Goal: Task Accomplishment & Management: Use online tool/utility

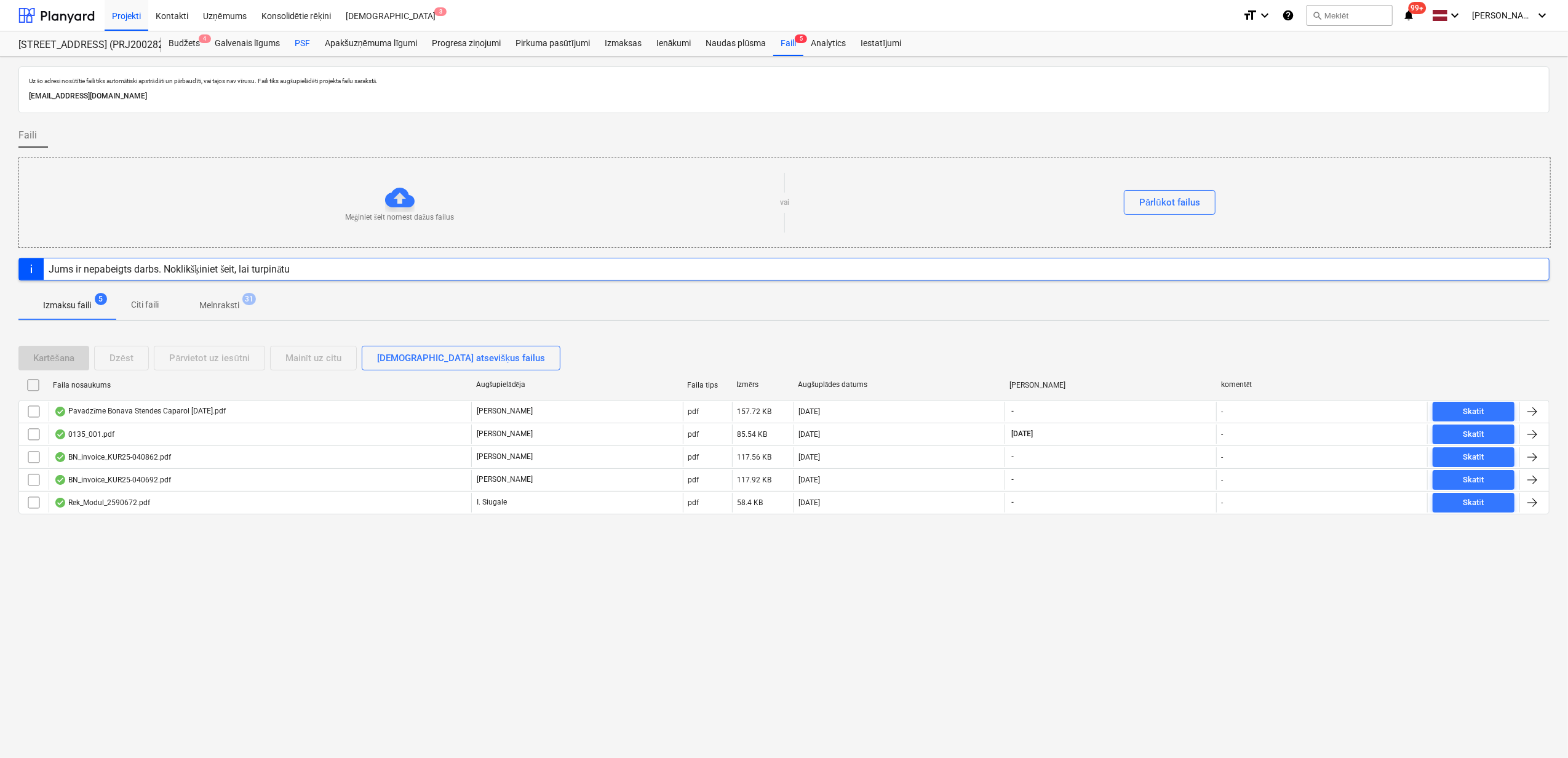
click at [302, 43] on div "PSF" at bounding box center [302, 44] width 30 height 25
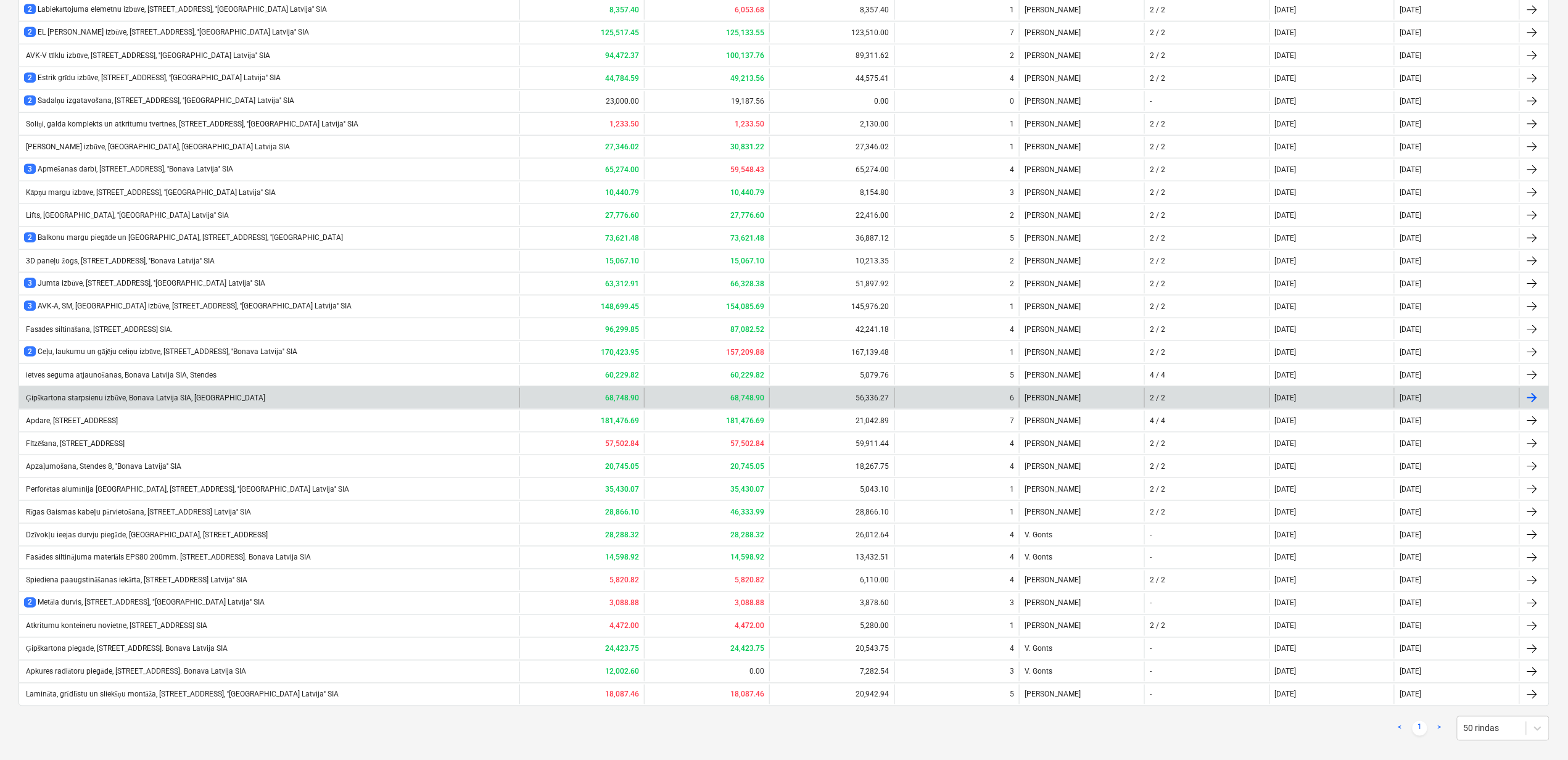
scroll to position [649, 0]
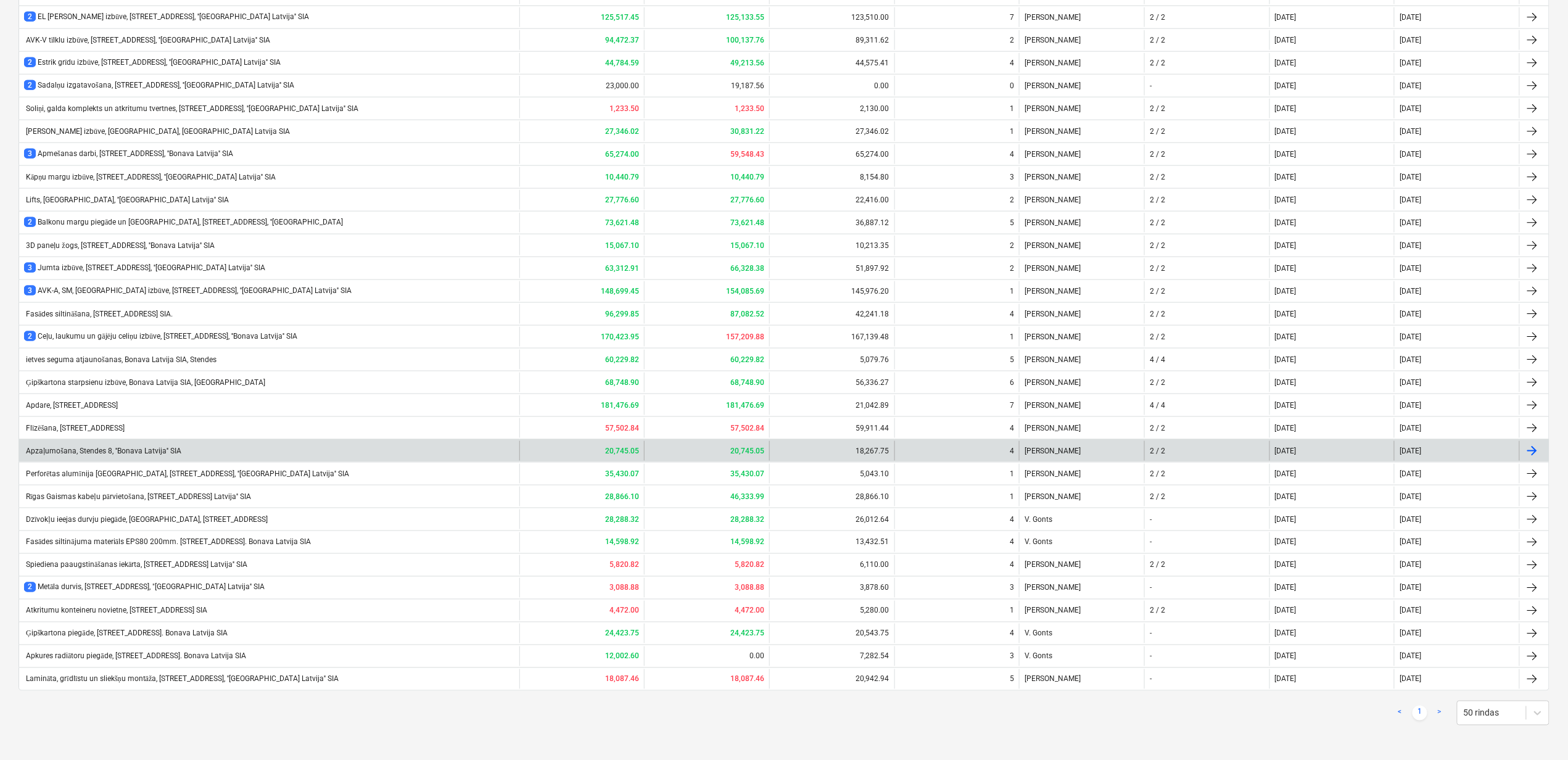
click at [56, 447] on div "Apzaļumošana, Stendes 8, ''Bonava Latvija'' SIA" at bounding box center [103, 451] width 158 height 9
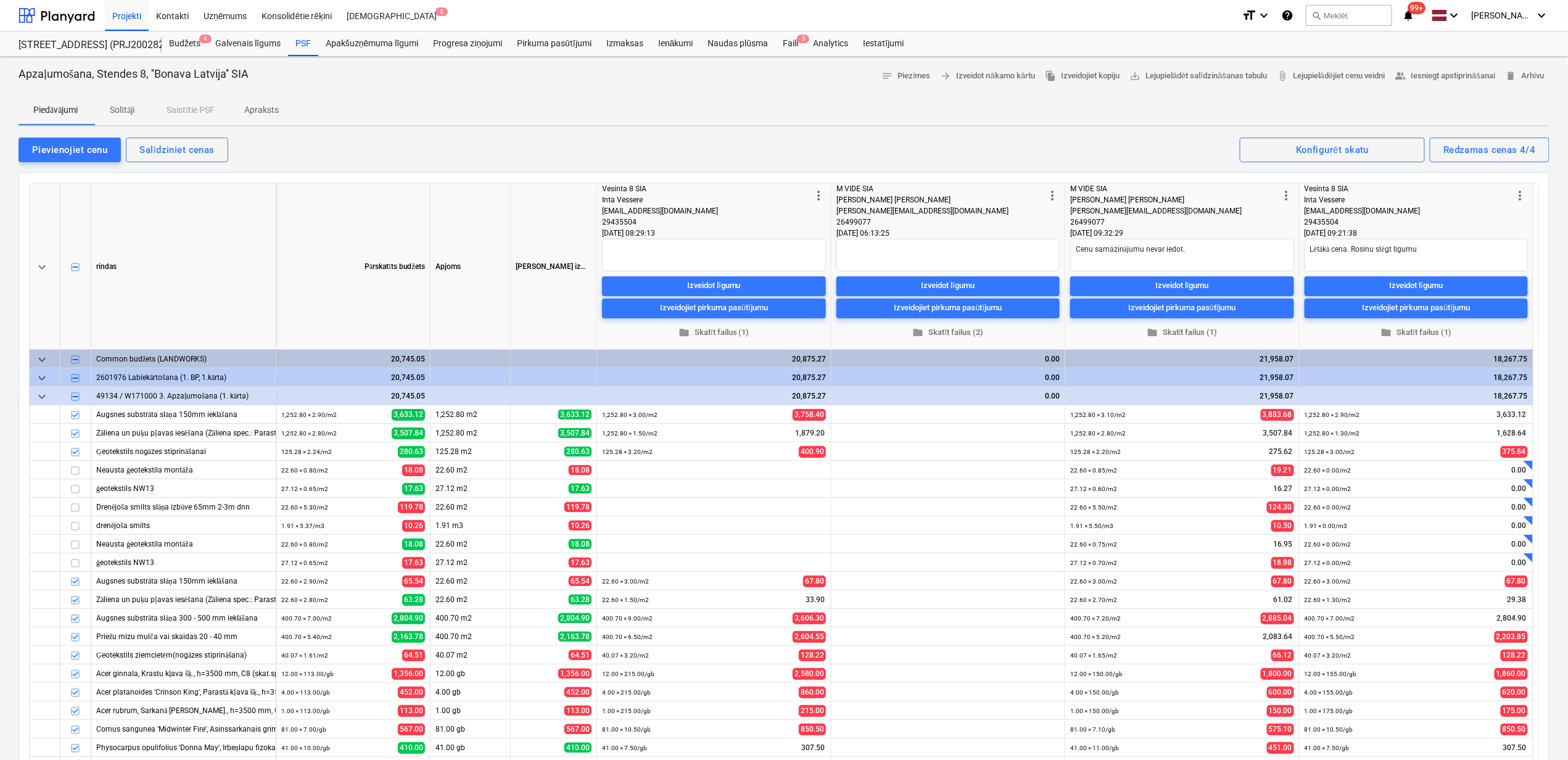
type textarea "x"
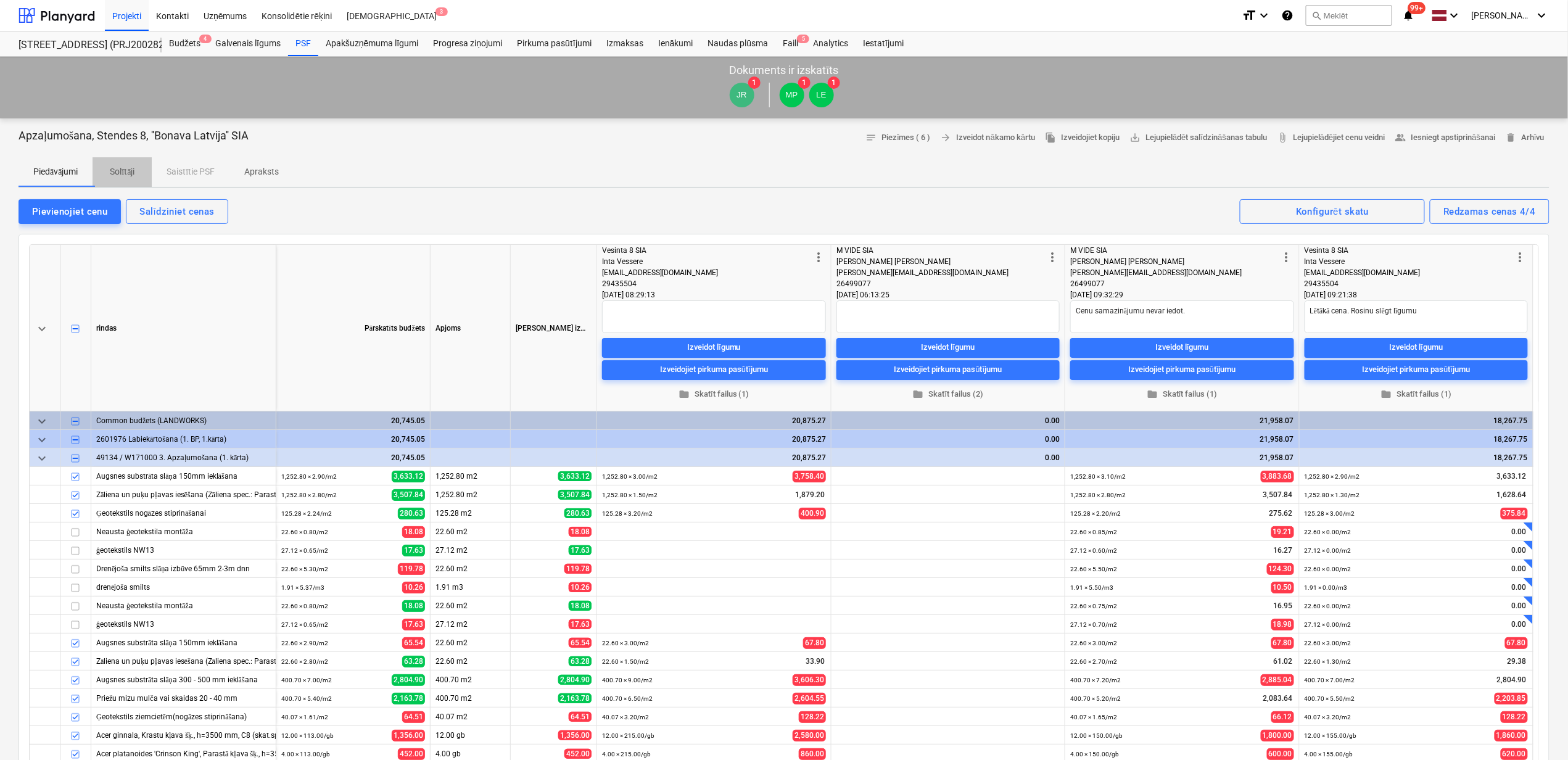
click at [125, 171] on p "Solītāji" at bounding box center [122, 172] width 30 height 13
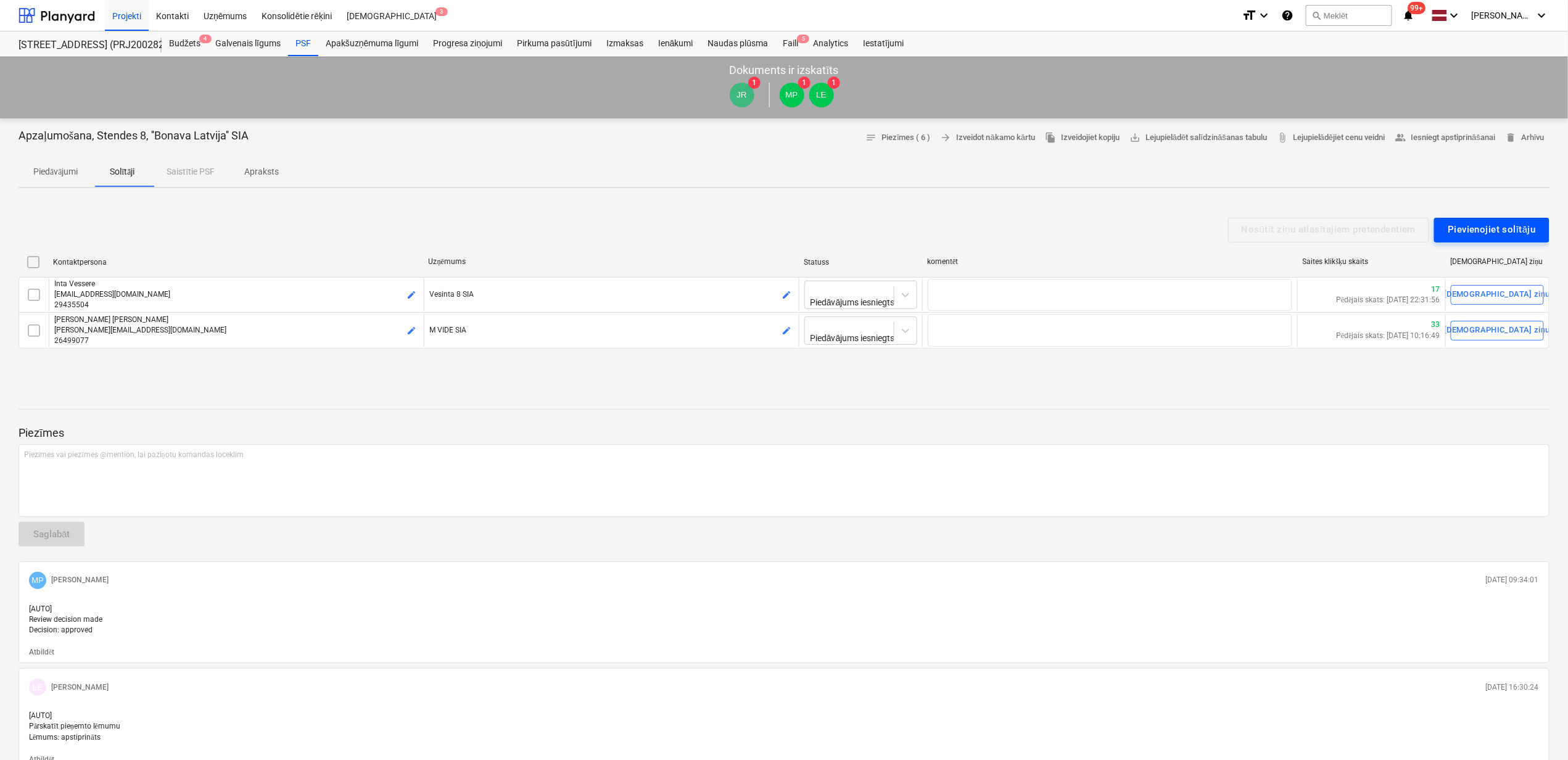
click at [1520, 223] on div "Pievienojiet solītāju" at bounding box center [1492, 229] width 88 height 16
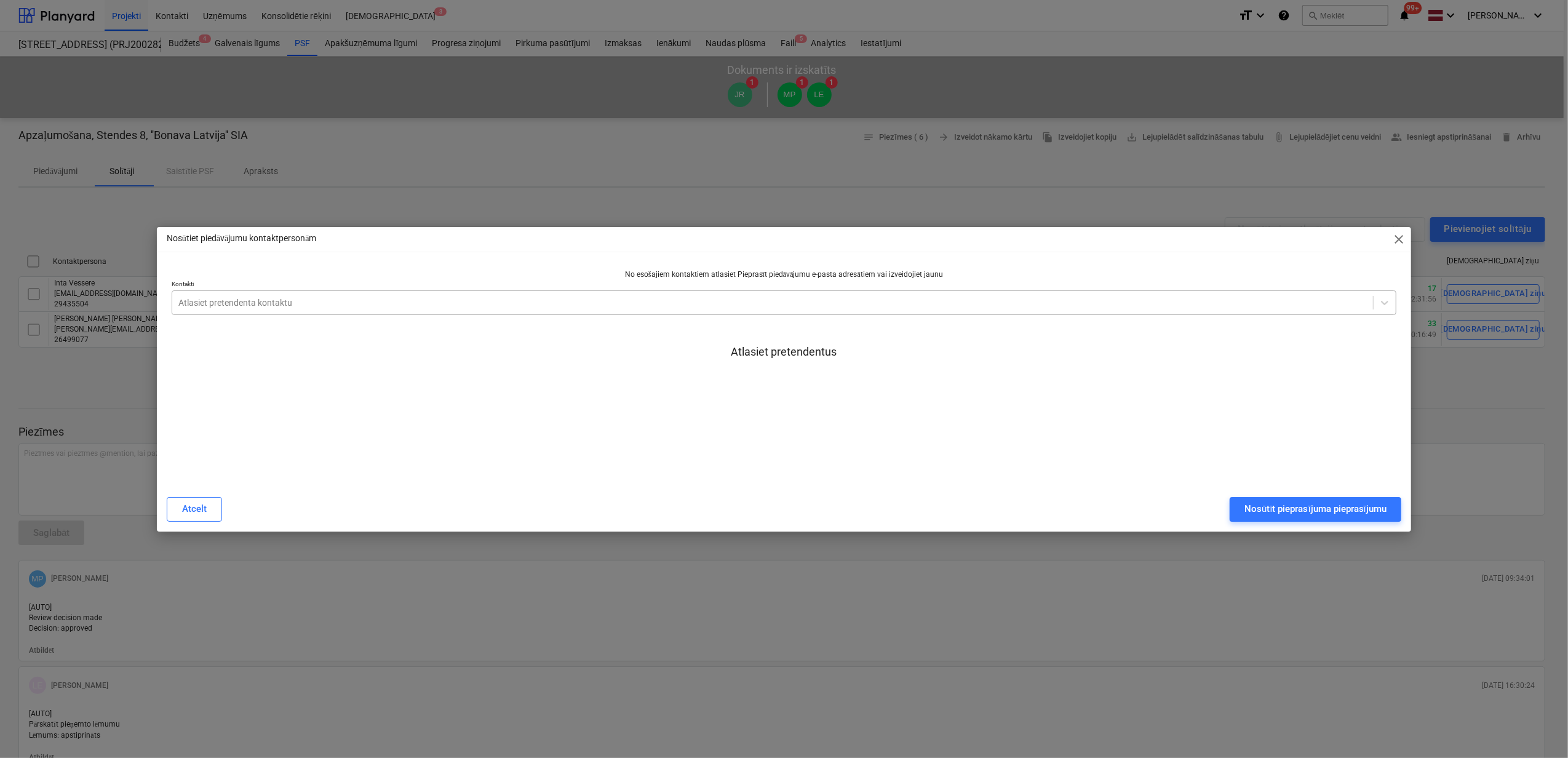
click at [274, 298] on div at bounding box center [773, 302] width 1188 height 12
type input "vēs"
click at [254, 757] on div "[EMAIL_ADDRESS][DOMAIN_NAME] [[PERSON_NAME] @ VĒSMA 3 SIA]" at bounding box center [781, 763] width 1563 height 10
click at [533, 261] on div "Nosūtiet piedāvājumu kontaktpersonām close No esošajiem kontaktiem atlasiet Pie…" at bounding box center [784, 379] width 1254 height 304
click at [1310, 509] on div "Nosūtīt pieprasījuma pieprasījumu" at bounding box center [1315, 509] width 142 height 16
